Goal: Book appointment/travel/reservation

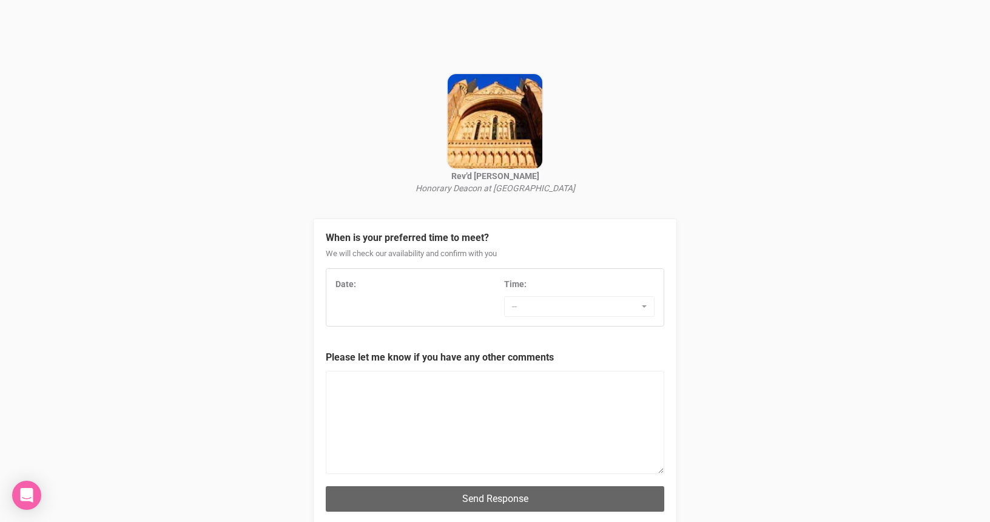
click at [419, 295] on div "Date:" at bounding box center [410, 287] width 169 height 18
click at [543, 306] on span "--" at bounding box center [575, 306] width 127 height 12
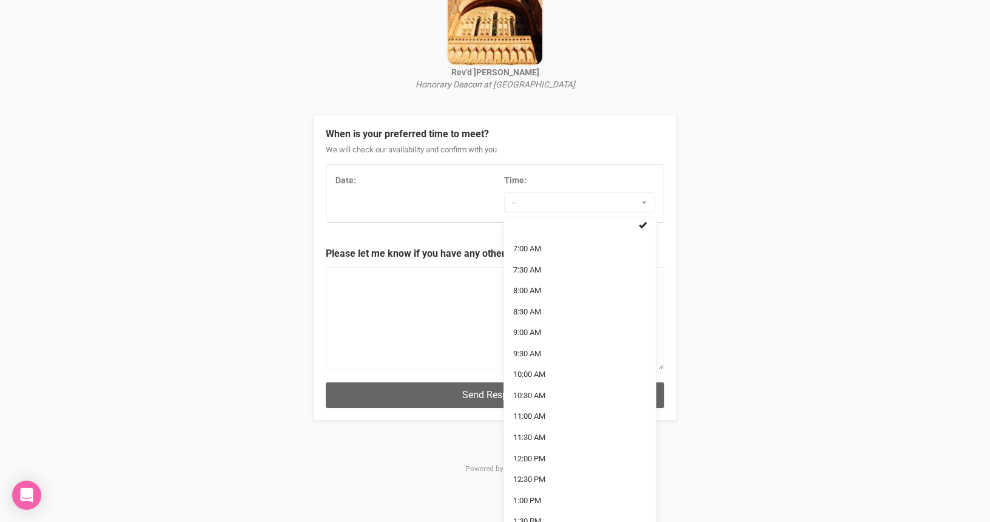
click at [320, 285] on div "When is your preferred time to meet? We will check our availability and confirm…" at bounding box center [495, 268] width 364 height 306
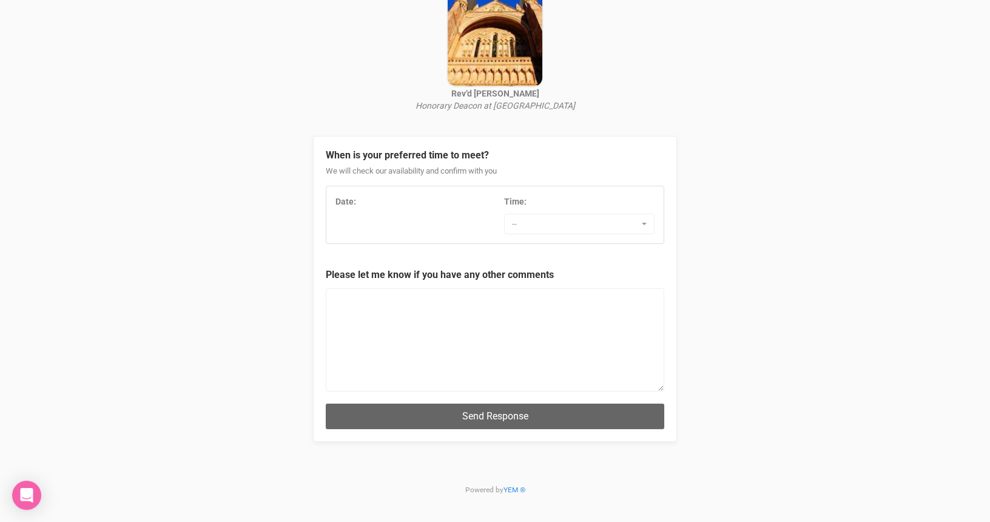
scroll to position [80, 0]
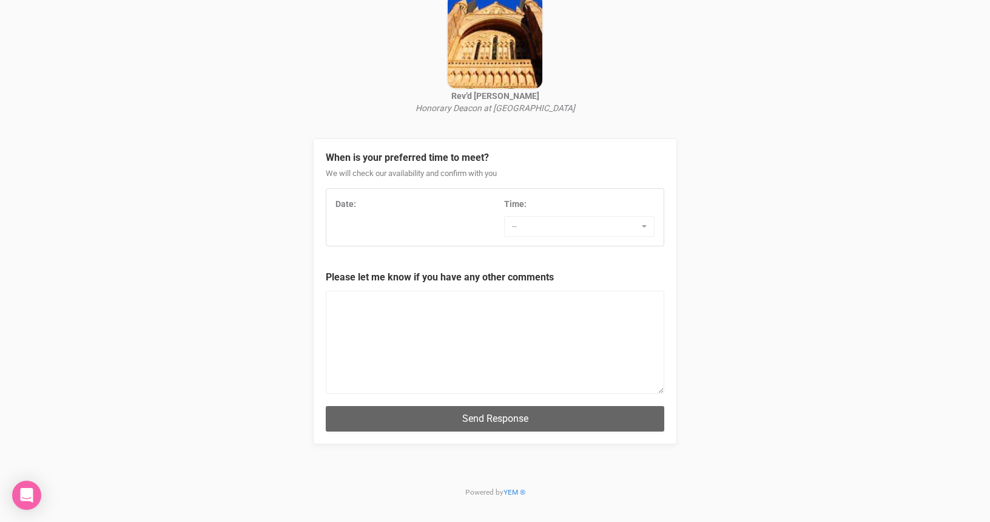
click at [350, 223] on div "Date: Time: -- 7:00 AM 7:30 AM 8:00 AM 8:30 AM 9:00 AM 9:30 AM 10:00 AM 10:30 A…" at bounding box center [494, 217] width 337 height 39
click at [352, 207] on div "Date:" at bounding box center [410, 204] width 150 height 12
click at [352, 204] on strong "Date:" at bounding box center [345, 204] width 21 height 10
click at [366, 226] on div "Date: Time: -- 7:00 AM 7:30 AM 8:00 AM 8:30 AM 9:00 AM 9:30 AM 10:00 AM 10:30 A…" at bounding box center [494, 217] width 337 height 39
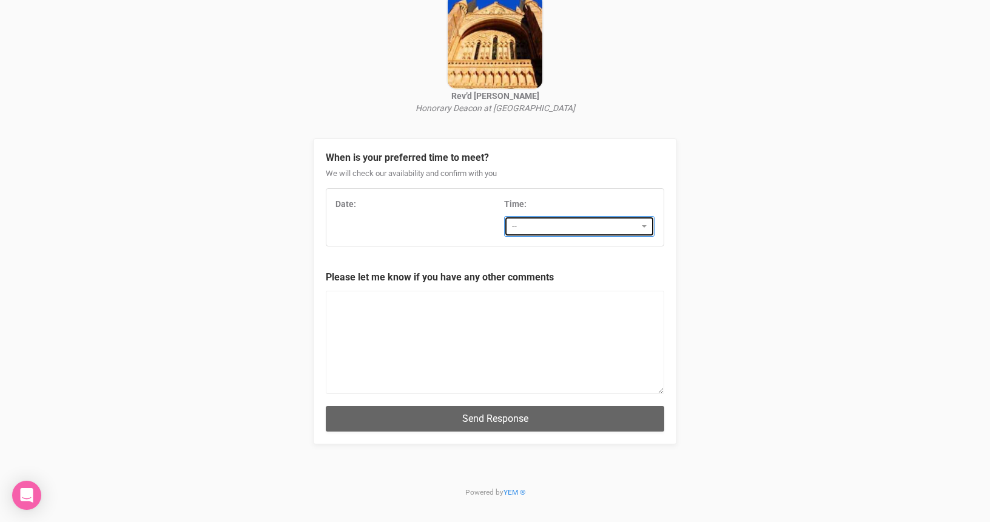
click at [561, 218] on button "--" at bounding box center [579, 226] width 150 height 21
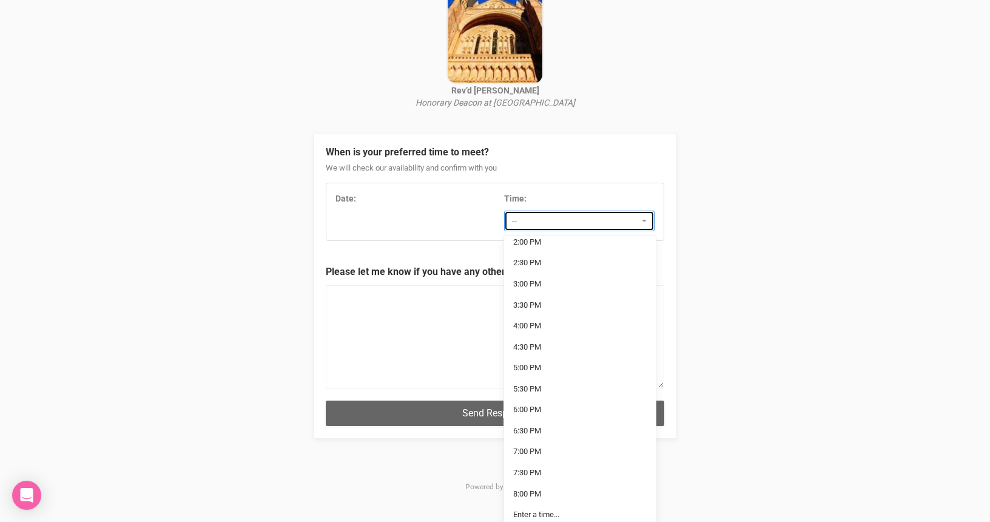
scroll to position [318, 0]
click at [232, 271] on div "Rev’d Dr Ann Solari Honorary Deacon at St John's Cathedral When is your preferr…" at bounding box center [495, 213] width 990 height 598
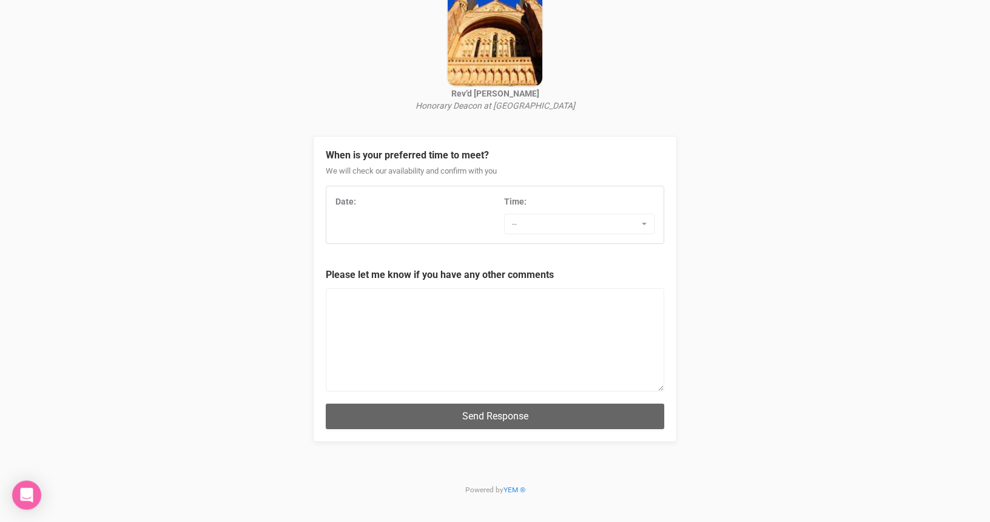
scroll to position [80, 0]
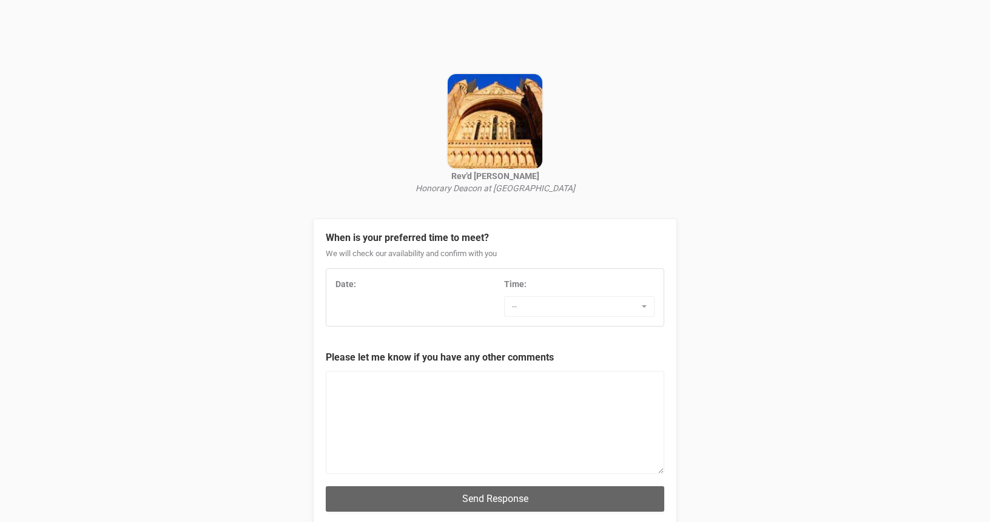
click at [373, 273] on div "Date: Time: -- 7:00 AM 7:30 AM 8:00 AM 8:30 AM 9:00 AM 9:30 AM 10:00 AM 10:30 A…" at bounding box center [495, 297] width 338 height 58
click at [569, 306] on span "--" at bounding box center [575, 306] width 127 height 12
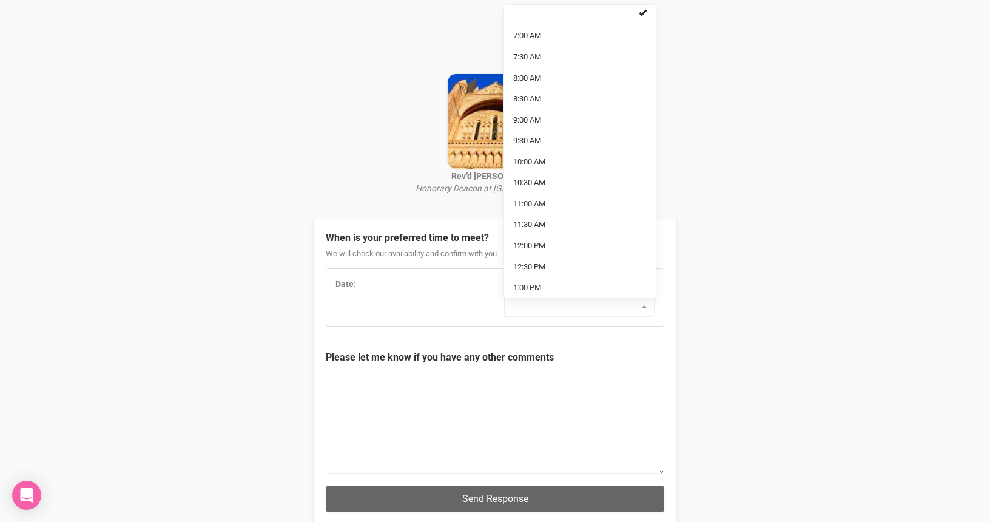
click at [473, 348] on div "When is your preferred time to meet? We will check our availability and confirm…" at bounding box center [495, 371] width 364 height 306
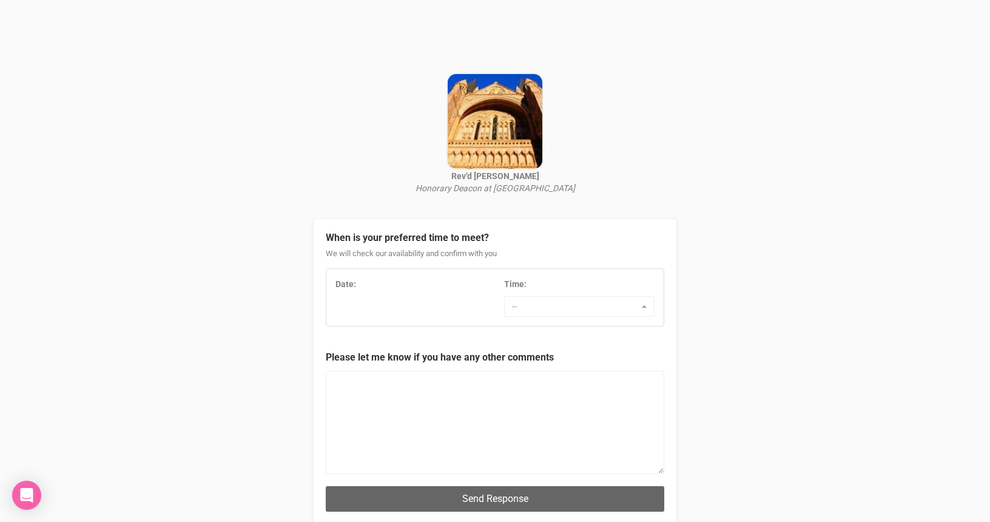
drag, startPoint x: 497, startPoint y: 190, endPoint x: 576, endPoint y: 183, distance: 78.5
click at [576, 183] on div "Rev’d [PERSON_NAME] Honorary Deacon at [GEOGRAPHIC_DATA]" at bounding box center [495, 182] width 364 height 24
copy icon "[GEOGRAPHIC_DATA]"
click at [528, 304] on span "--" at bounding box center [575, 306] width 127 height 12
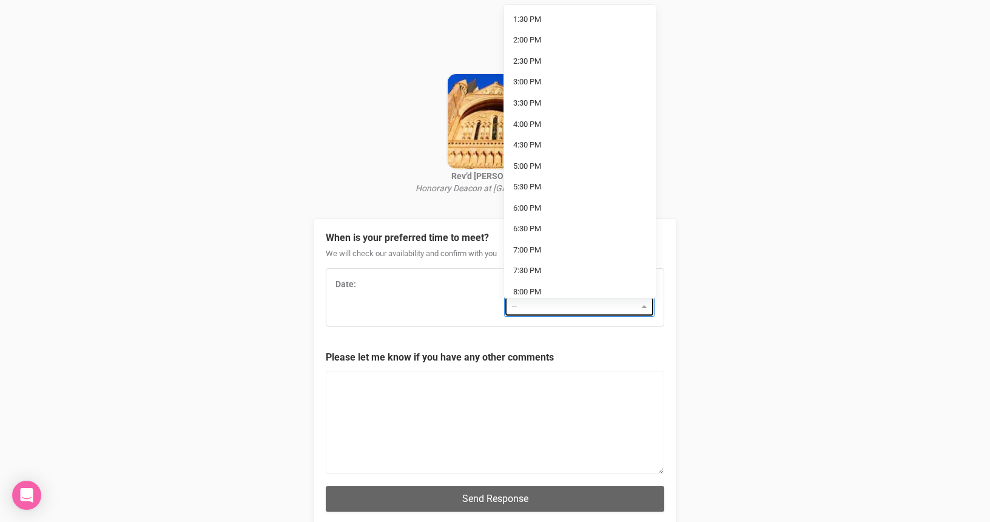
scroll to position [315, 0]
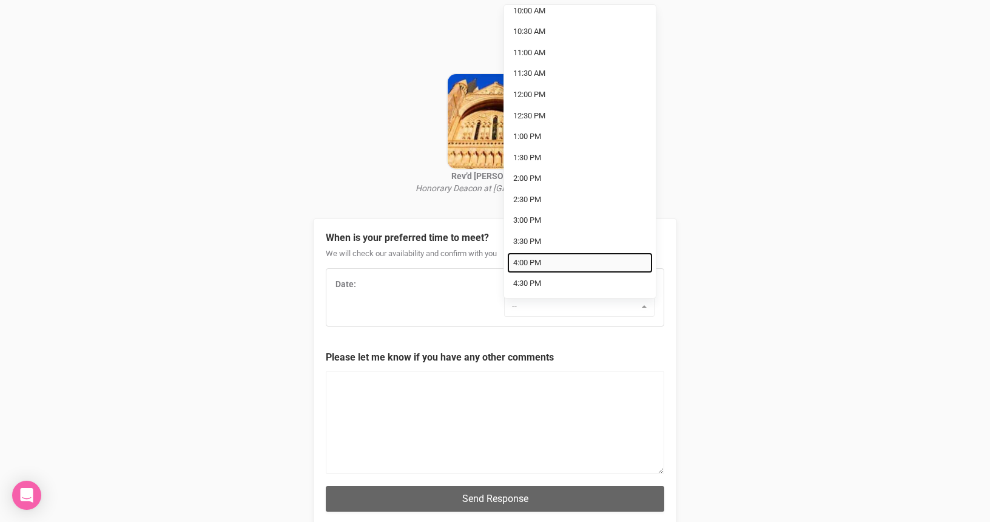
click at [539, 258] on span "4:00 PM" at bounding box center [527, 263] width 28 height 12
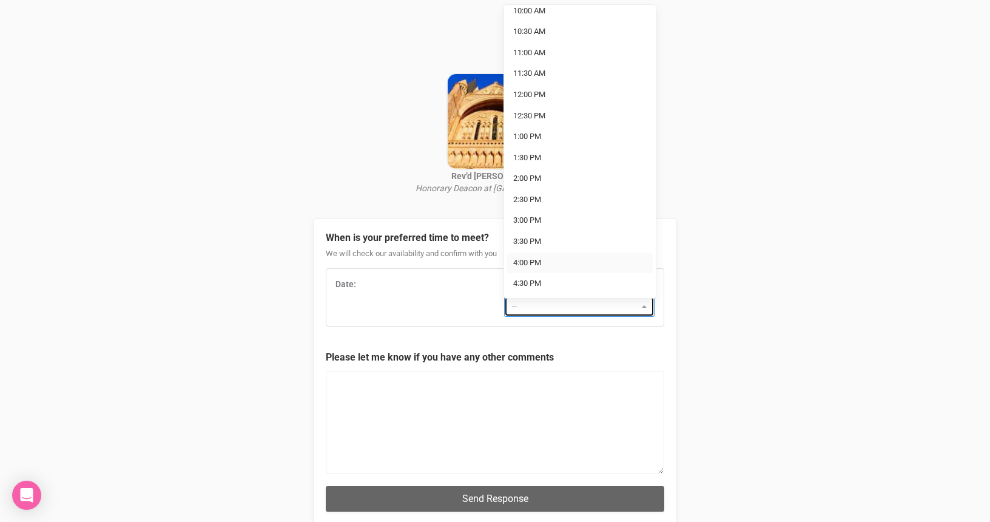
select select "4:00 PM"
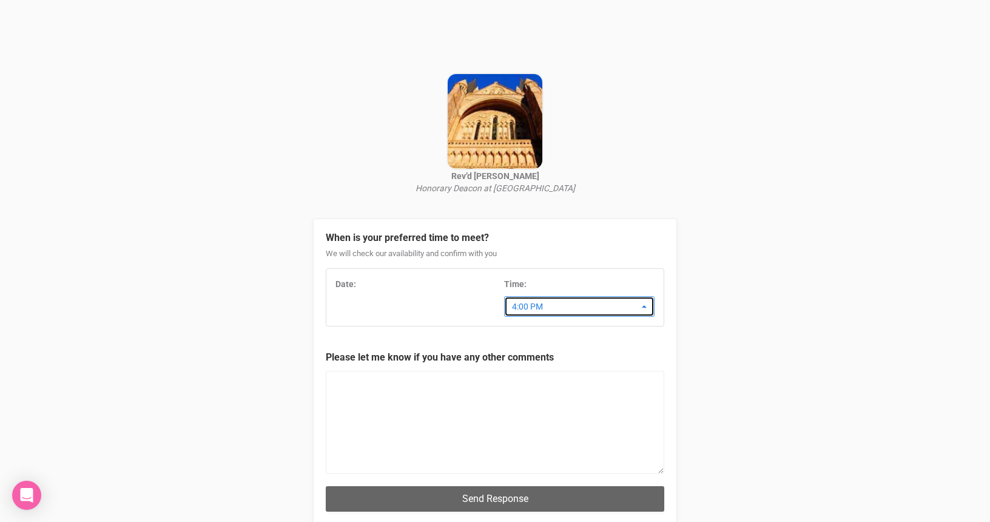
scroll to position [150, 0]
drag, startPoint x: 507, startPoint y: 398, endPoint x: 504, endPoint y: 404, distance: 6.2
click at [504, 404] on textarea at bounding box center [495, 422] width 338 height 103
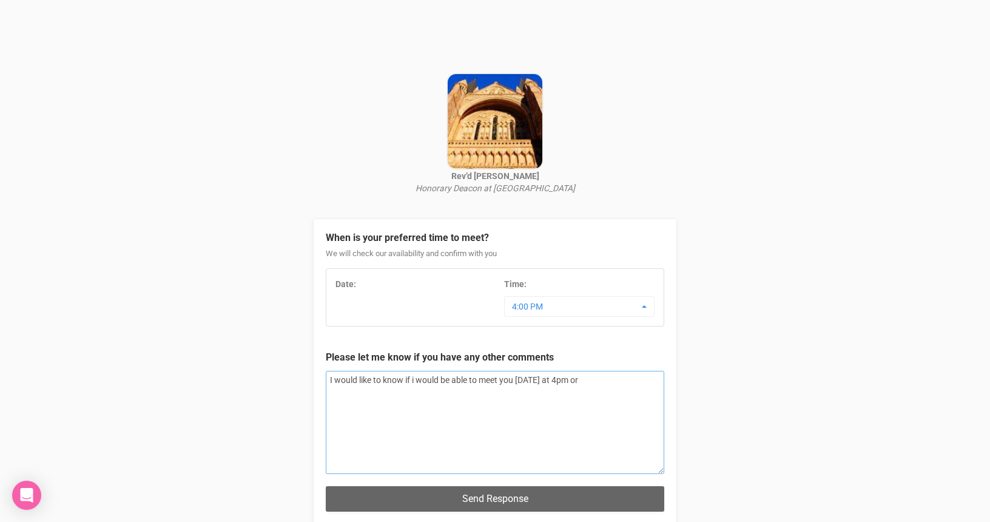
click at [536, 378] on textarea "I would like to know if i would be able to meet you [DATE] at 4pm or" at bounding box center [495, 422] width 338 height 103
click at [620, 381] on textarea "I would like to know if i would be able to meet you [DATE] at 4pm or" at bounding box center [495, 422] width 338 height 103
paste textarea "I am interested in taking this step in my faith journey and would be grateful i…"
drag, startPoint x: 504, startPoint y: 402, endPoint x: 267, endPoint y: 405, distance: 237.1
click at [326, 405] on textarea "I would like to know if i would be able to meet you [DATE] at 4pm. I would like…" at bounding box center [495, 422] width 338 height 103
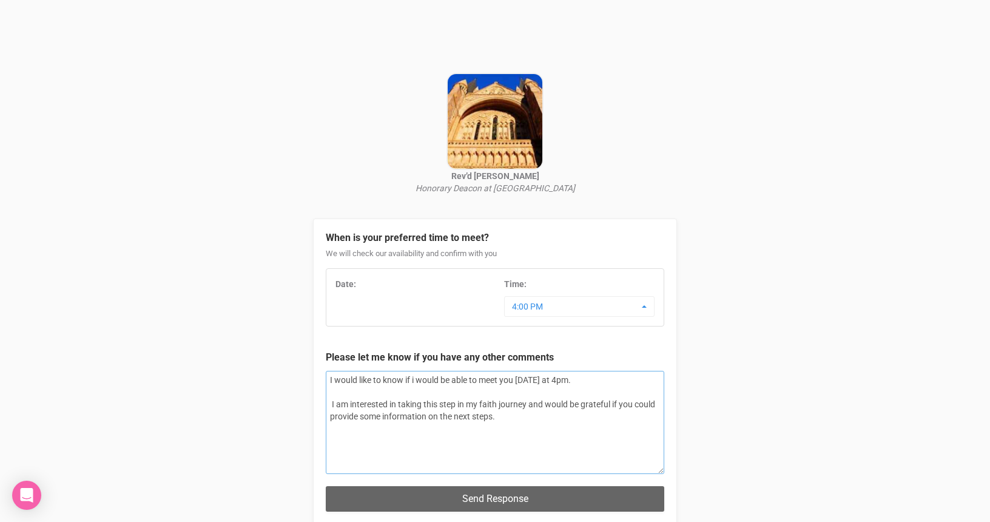
drag, startPoint x: 396, startPoint y: 381, endPoint x: 411, endPoint y: 377, distance: 15.3
click at [397, 381] on textarea "I would like to know if i would be able to meet you [DATE] at 4pm. I am interes…" at bounding box center [495, 422] width 338 height 103
type textarea "I would like to know if i would be able to meet you [DATE] at 4pm. I am interes…"
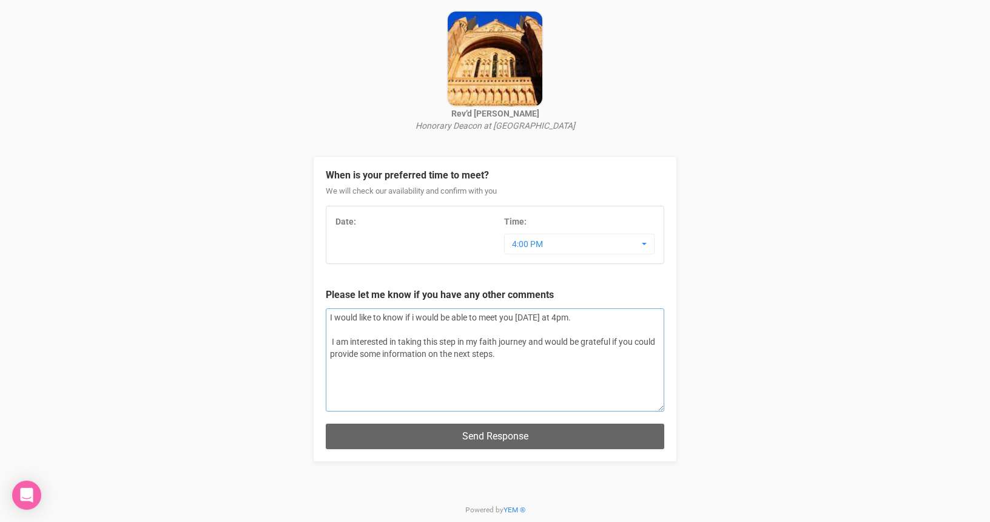
scroll to position [62, 0]
click at [583, 238] on span "4:00 PM" at bounding box center [575, 244] width 127 height 12
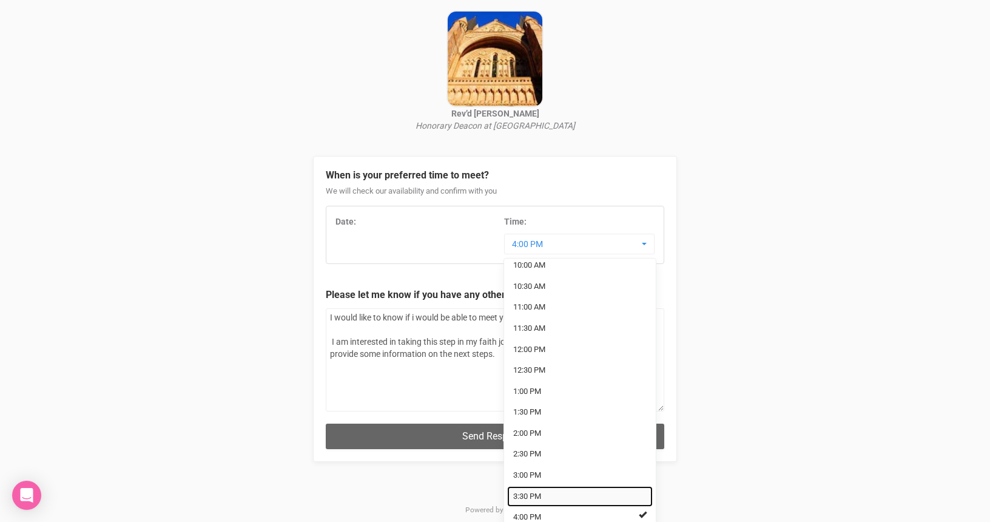
click at [566, 491] on link "3:30 PM" at bounding box center [580, 496] width 146 height 21
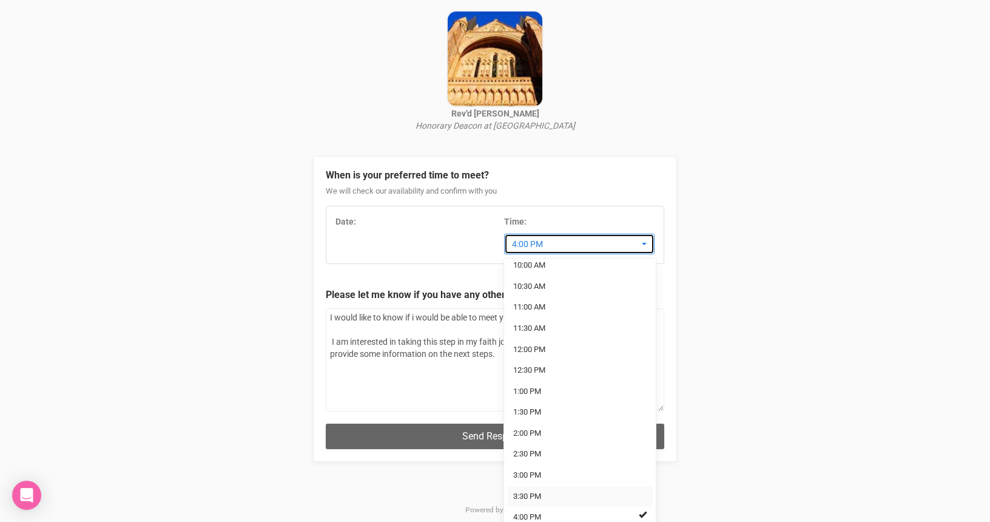
select select "3:30 PM"
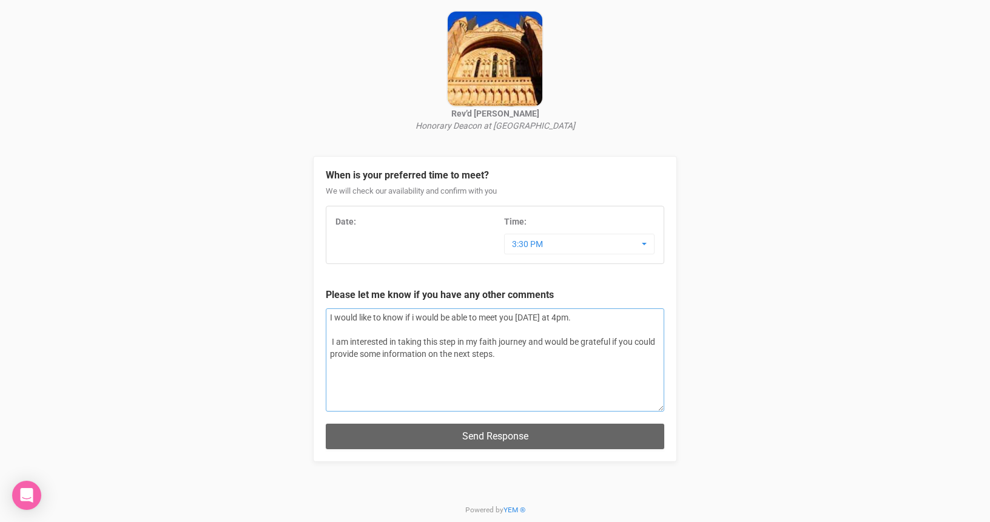
click at [574, 316] on textarea "I would like to know if i would be able to meet you [DATE] at 4pm. I am interes…" at bounding box center [495, 359] width 338 height 103
click at [586, 317] on textarea "I would like to know if i would be able to meet you [DATE] at 3:30 - 4pm. I am …" at bounding box center [495, 359] width 338 height 103
click at [524, 351] on textarea "I would like to know if i would be able to meet you [DATE] at 3:30pm - 4pm. I a…" at bounding box center [495, 359] width 338 height 103
click at [390, 363] on textarea "I would like to know if i would be able to meet you [DATE] at 3:30pm - 4pm. I a…" at bounding box center [495, 359] width 338 height 103
drag, startPoint x: 455, startPoint y: 365, endPoint x: 308, endPoint y: 365, distance: 146.8
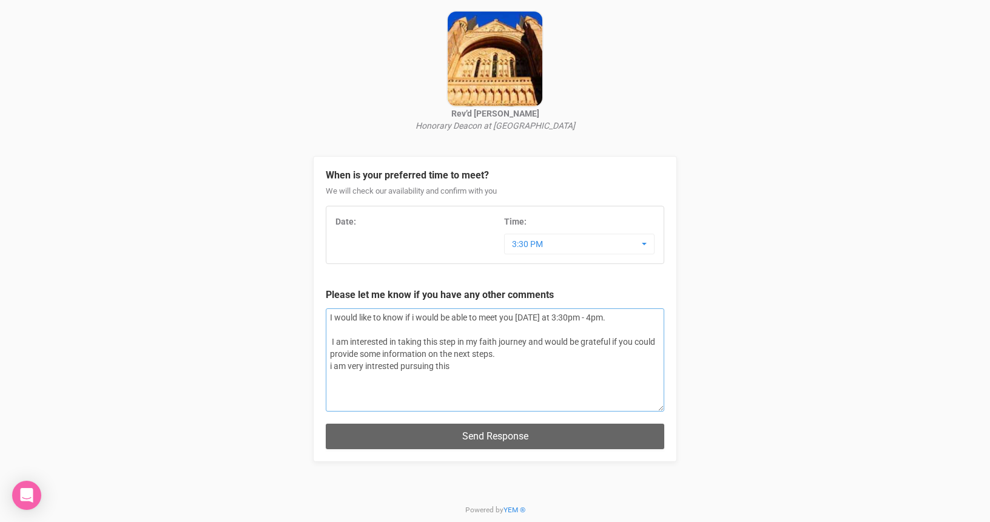
click at [326, 365] on textarea "I would like to know if i would be able to meet you [DATE] at 3:30pm - 4pm. I a…" at bounding box center [495, 359] width 338 height 103
type textarea "I would like to know if i would be able to meet you [DATE] at 3:30pm - 4pm. I a…"
click at [405, 252] on div "Date: Time: 3:30 PM 7:00 AM 7:30 AM 8:00 AM 8:30 AM 9:00 AM 9:30 AM 10:00 AM 10…" at bounding box center [494, 234] width 337 height 39
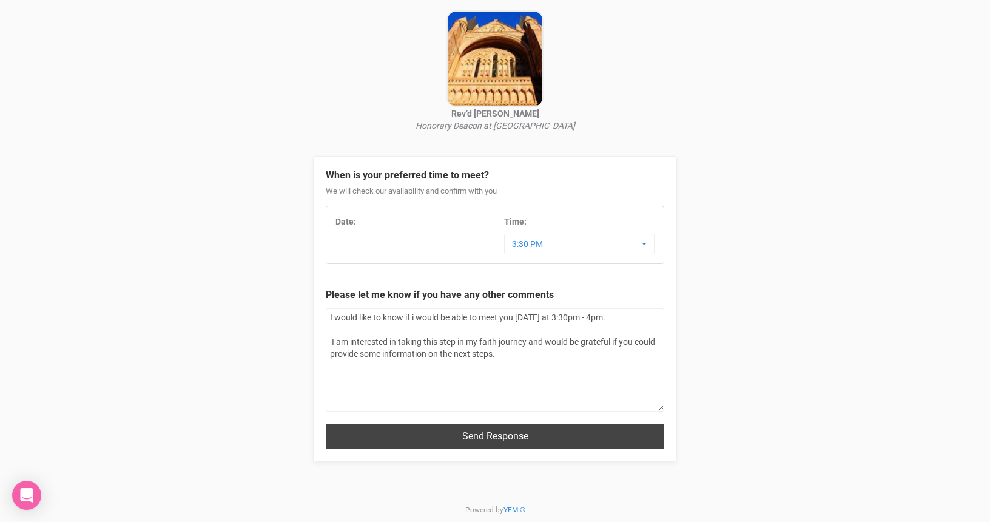
click at [499, 430] on button "Send Response" at bounding box center [495, 435] width 338 height 25
